Goal: Information Seeking & Learning: Understand process/instructions

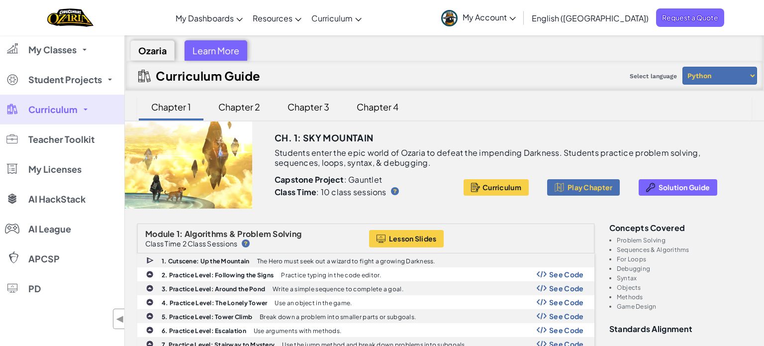
click at [305, 99] on div "Chapter 3" at bounding box center [308, 106] width 62 height 23
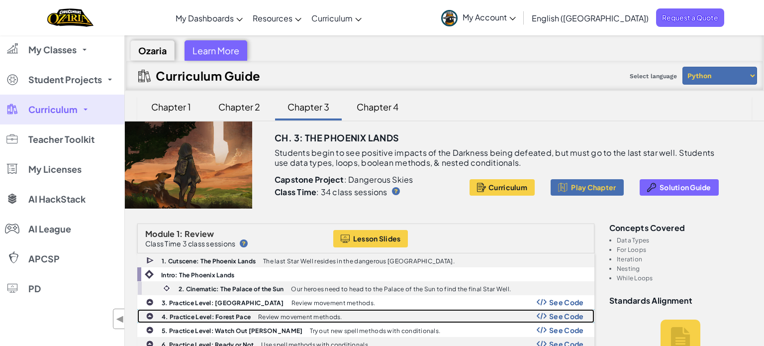
click at [203, 315] on b "4. Practice Level: Forest Pace" at bounding box center [206, 316] width 89 height 7
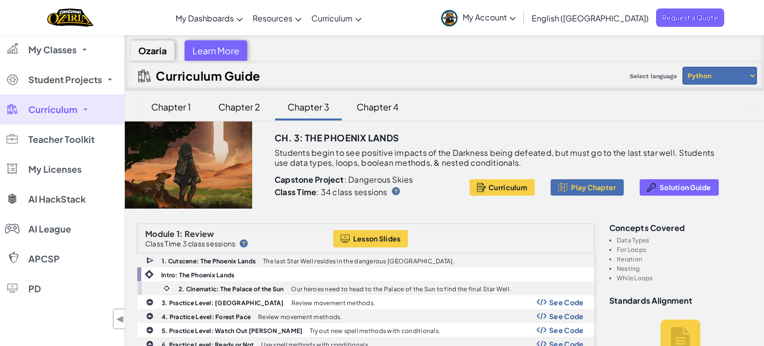
click at [255, 101] on div "Chapter 2" at bounding box center [239, 106] width 62 height 23
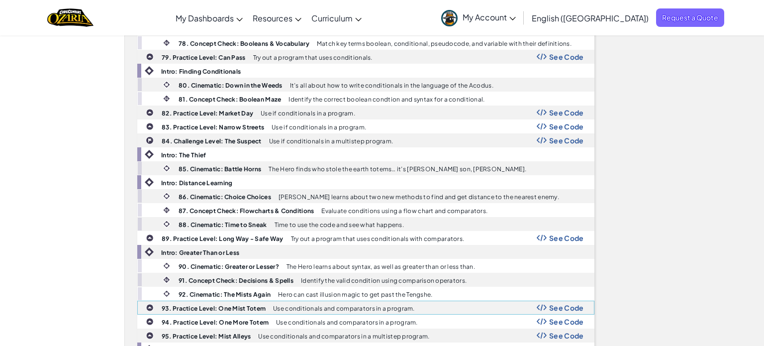
scroll to position [1645, 0]
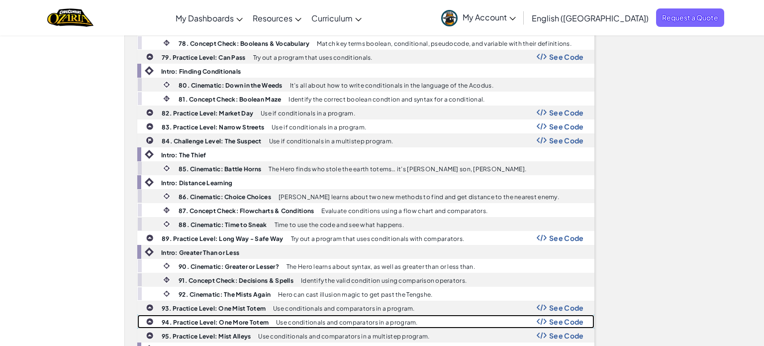
click at [189, 318] on b "94. Practice Level: One More Totem" at bounding box center [215, 321] width 107 height 7
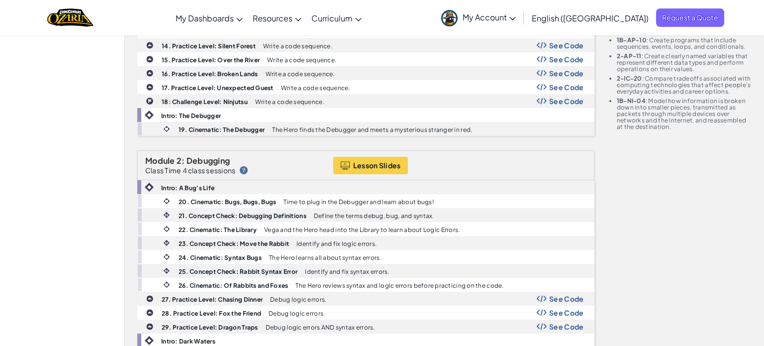
scroll to position [412, 0]
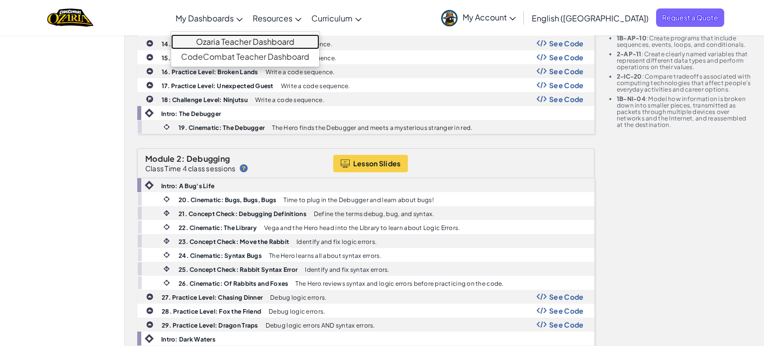
click at [277, 42] on link "Ozaria Teacher Dashboard" at bounding box center [245, 41] width 148 height 15
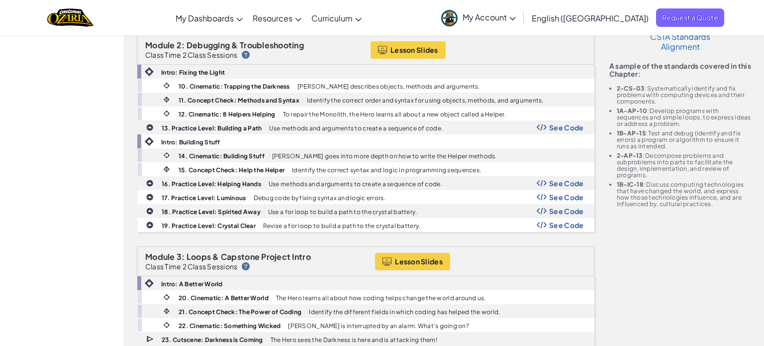
scroll to position [352, 0]
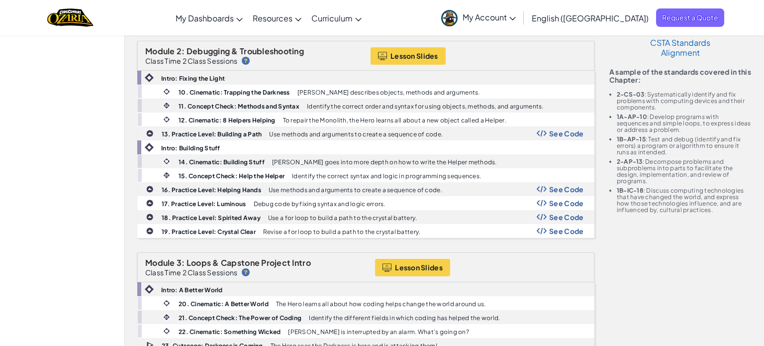
scroll to position [352, 0]
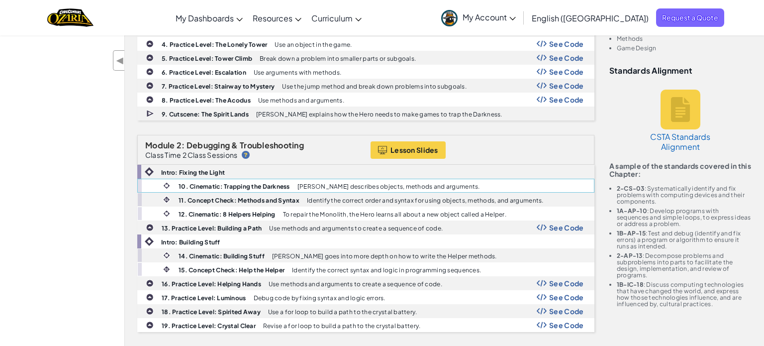
scroll to position [257, 0]
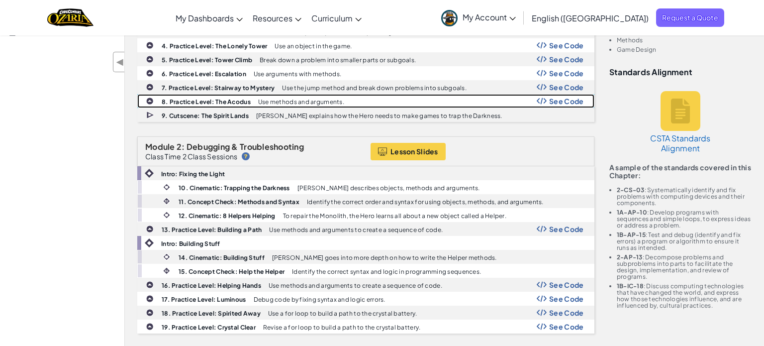
click at [550, 100] on span "See Code" at bounding box center [566, 101] width 35 height 8
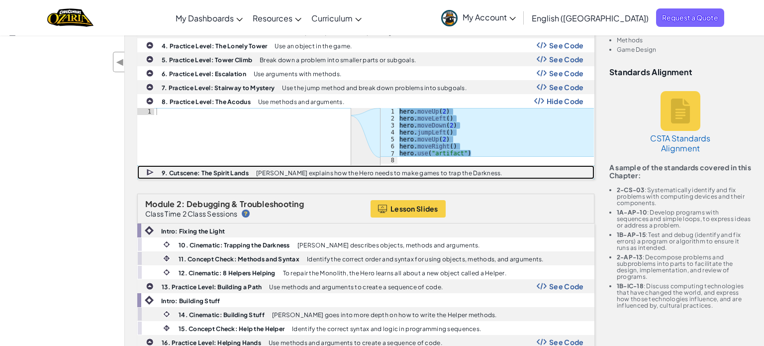
click at [201, 169] on b "9. Cutscene: The Spirit Lands" at bounding box center [205, 172] width 87 height 7
